Goal: Information Seeking & Learning: Understand process/instructions

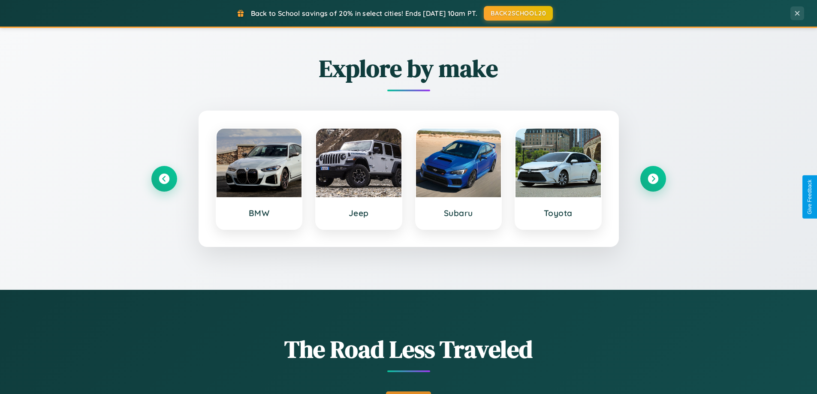
scroll to position [590, 0]
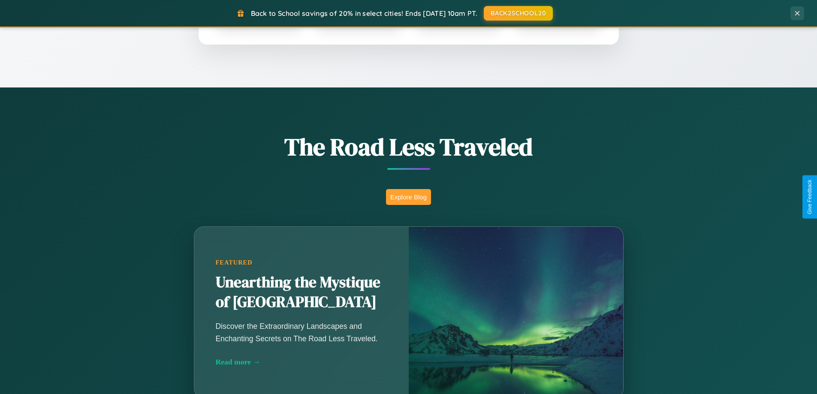
click at [408, 197] on button "Explore Blog" at bounding box center [408, 197] width 45 height 16
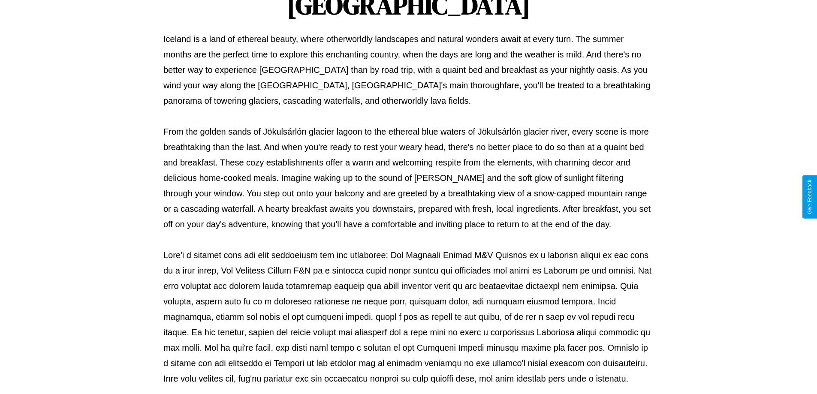
scroll to position [278, 0]
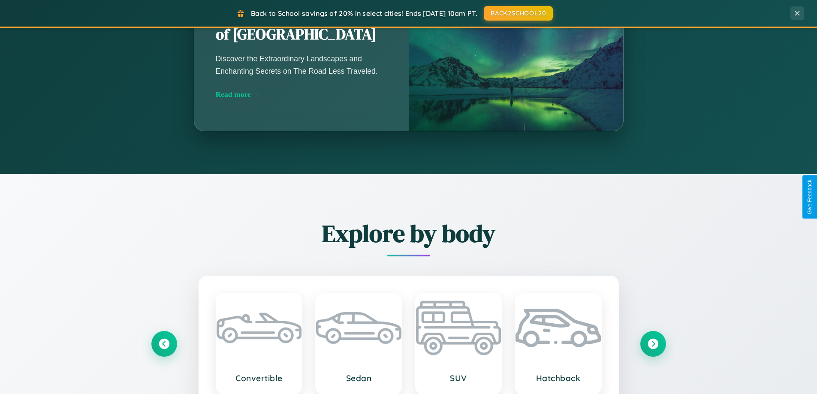
scroll to position [1378, 0]
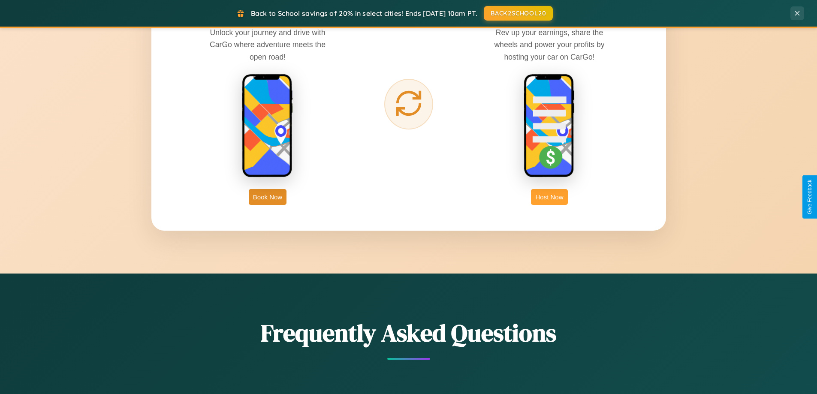
click at [550, 197] on button "Host Now" at bounding box center [549, 197] width 36 height 16
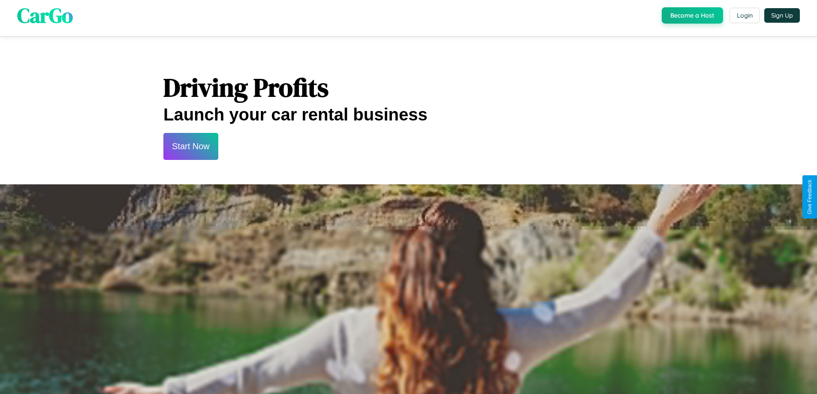
scroll to position [1160, 0]
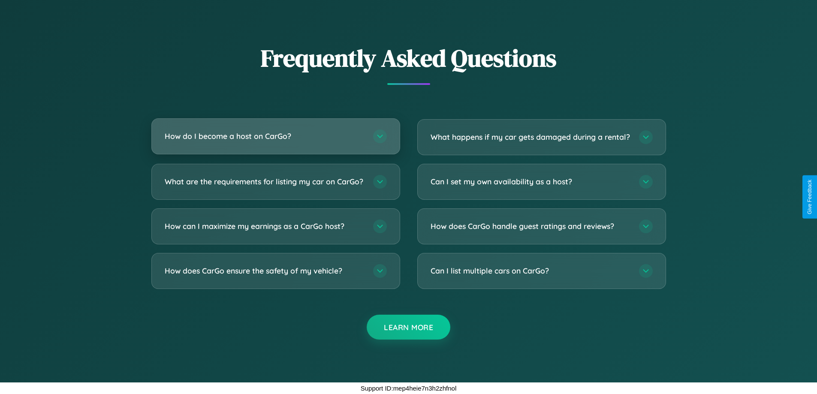
click at [275, 131] on h3 "How do I become a host on CarGo?" at bounding box center [265, 136] width 200 height 11
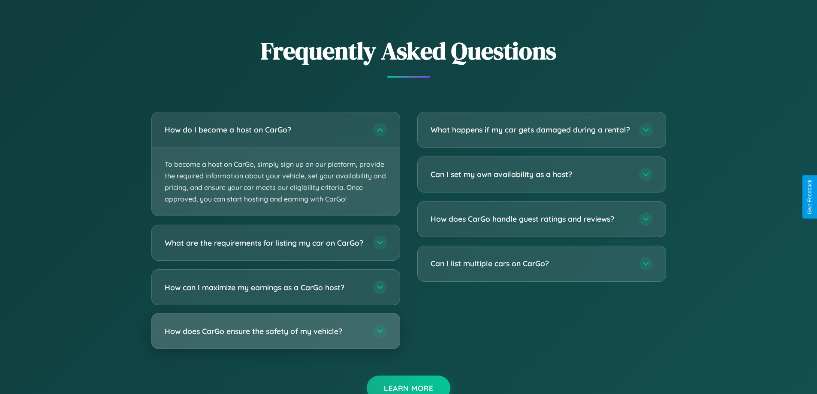
click at [275, 337] on h3 "How does CarGo ensure the safety of my vehicle?" at bounding box center [265, 331] width 200 height 11
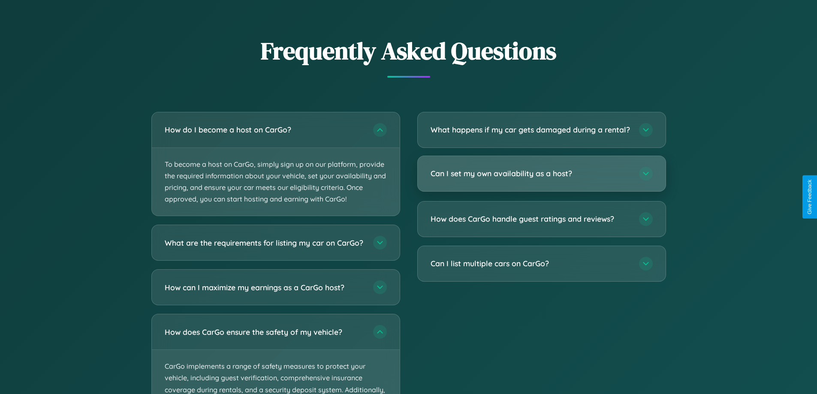
click at [541, 179] on h3 "Can I set my own availability as a host?" at bounding box center [531, 173] width 200 height 11
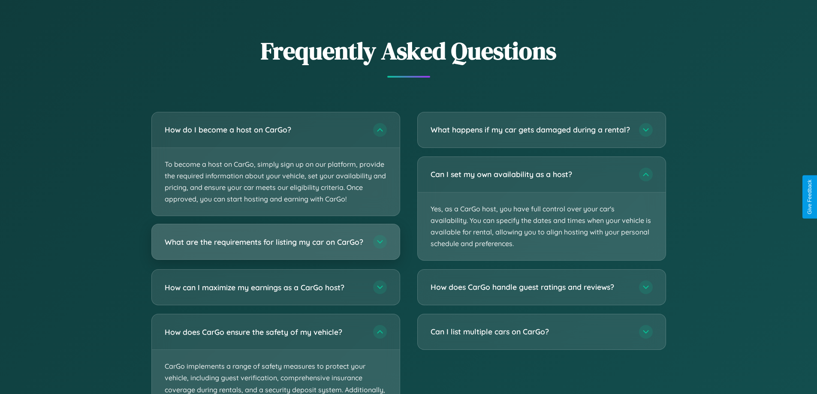
click at [275, 246] on h3 "What are the requirements for listing my car on CarGo?" at bounding box center [265, 242] width 200 height 11
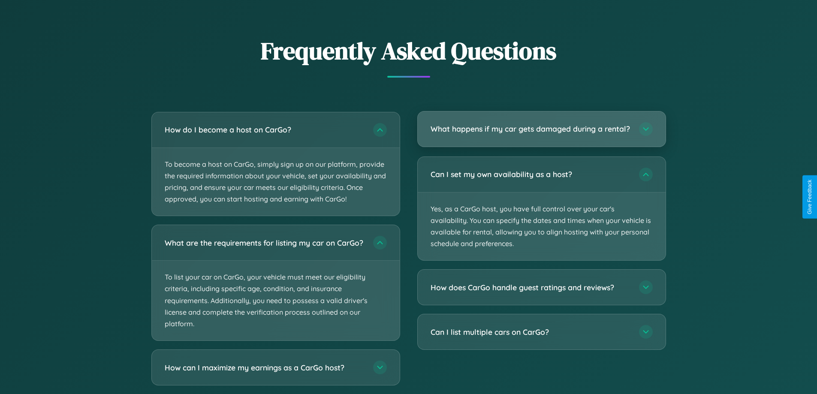
click at [541, 133] on h3 "What happens if my car gets damaged during a rental?" at bounding box center [531, 129] width 200 height 11
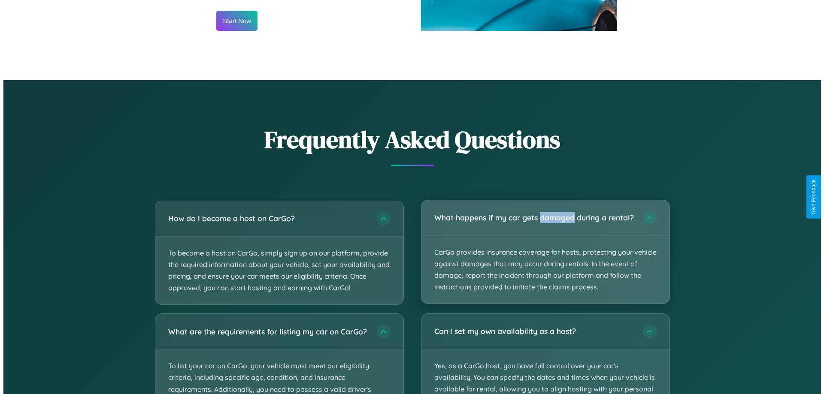
scroll to position [894, 0]
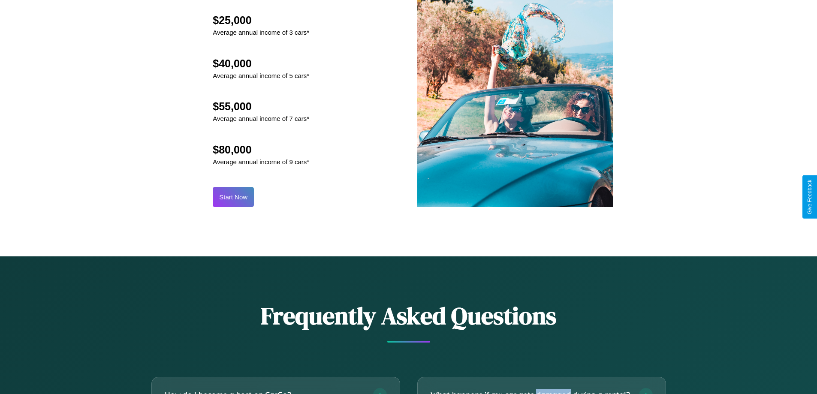
click at [233, 197] on button "Start Now" at bounding box center [233, 197] width 41 height 20
